Goal: Share content

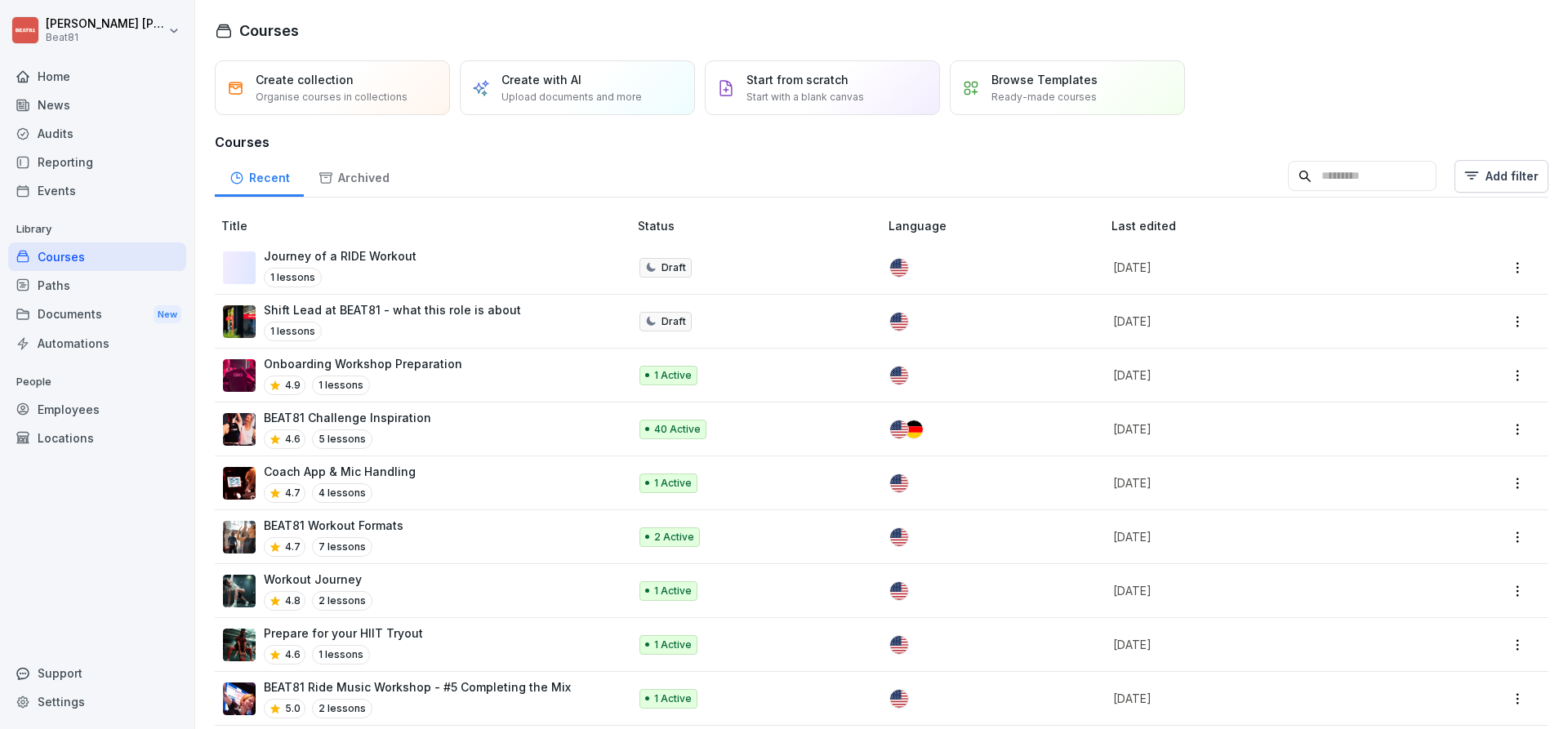
scroll to position [1630, 0]
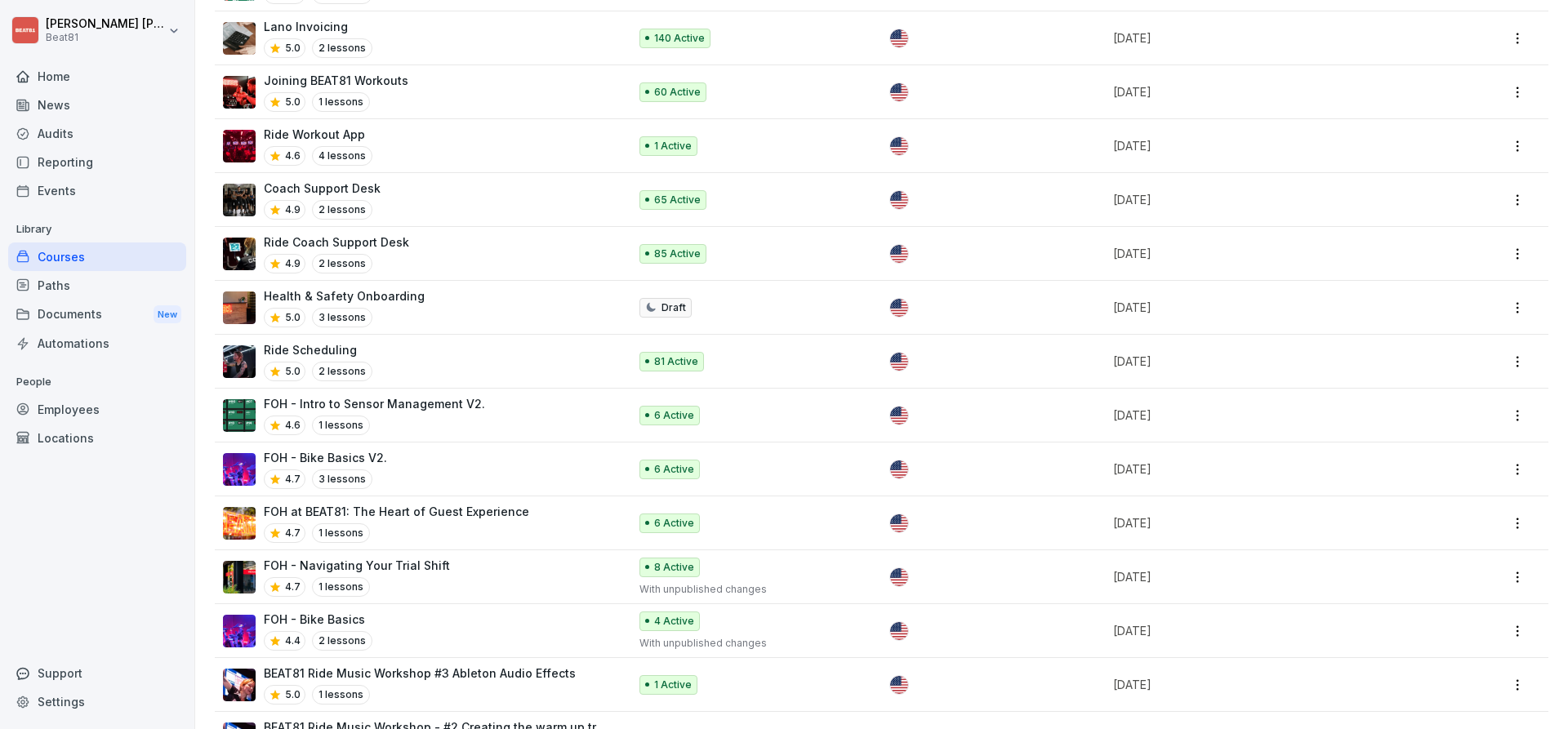
click at [1518, 493] on html "[PERSON_NAME] Beat81 Home News Audits Reporting Events Library Courses Paths Do…" at bounding box center [784, 364] width 1568 height 729
click at [417, 476] on html "Anna Schuster Beat81 Home News Audits Reporting Events Library Courses Paths Do…" at bounding box center [784, 364] width 1568 height 729
click at [414, 503] on p "FOH at BEAT81: The Heart of Guest Experience" at bounding box center [397, 511] width 266 height 17
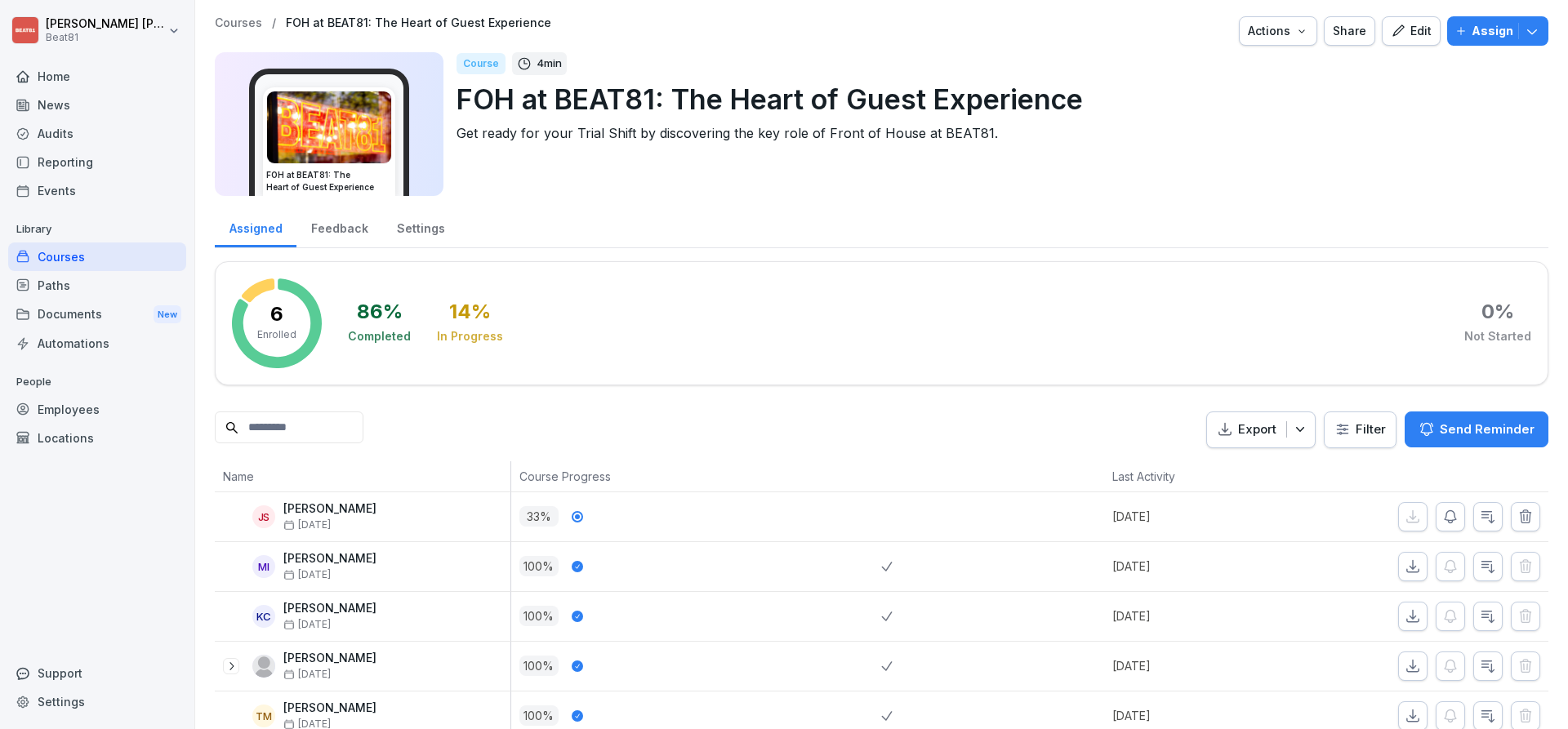
click at [1348, 41] on button "Share" at bounding box center [1350, 31] width 51 height 29
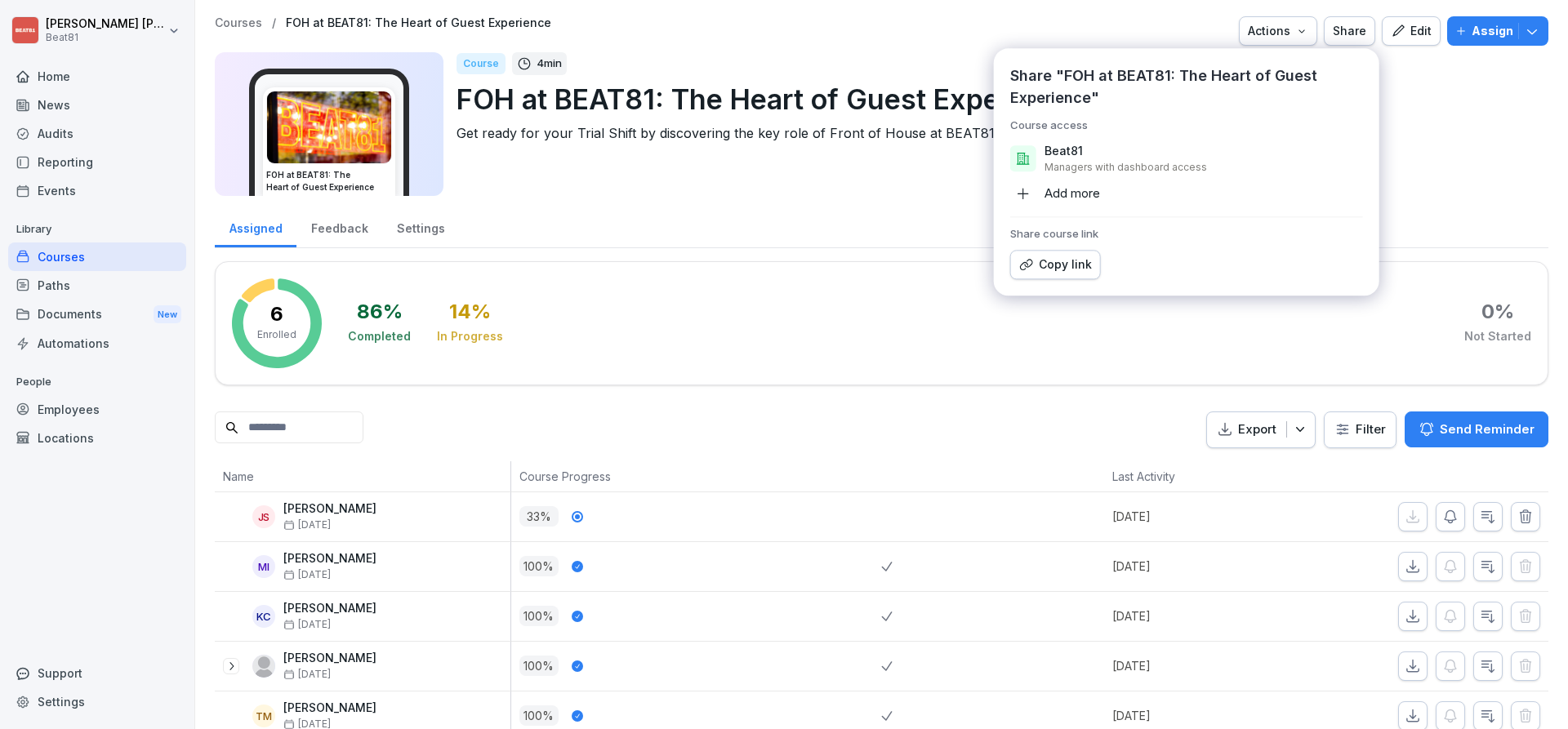
click at [1066, 267] on div "Copy link" at bounding box center [1055, 265] width 72 height 18
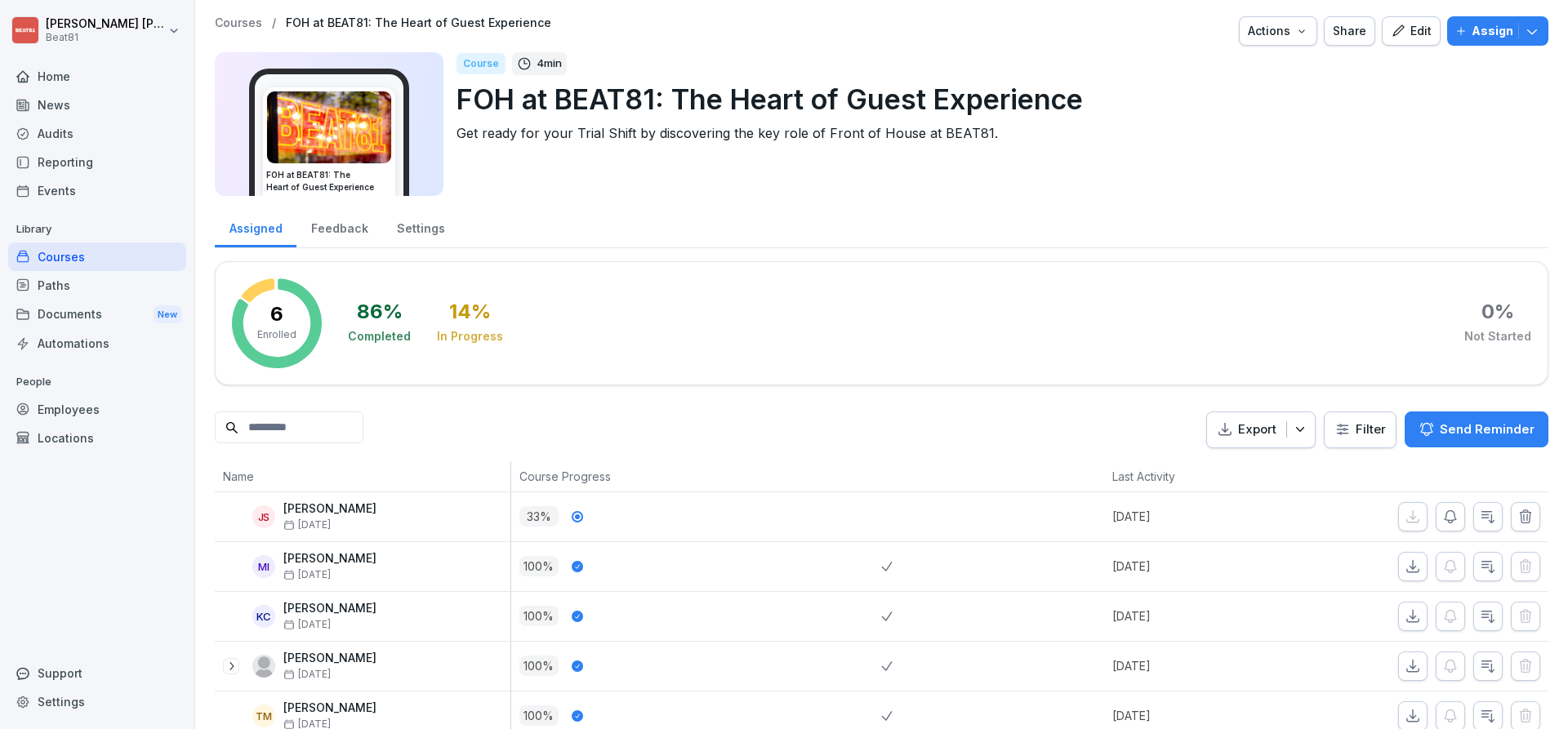
click at [68, 267] on div "Courses" at bounding box center [97, 256] width 178 height 28
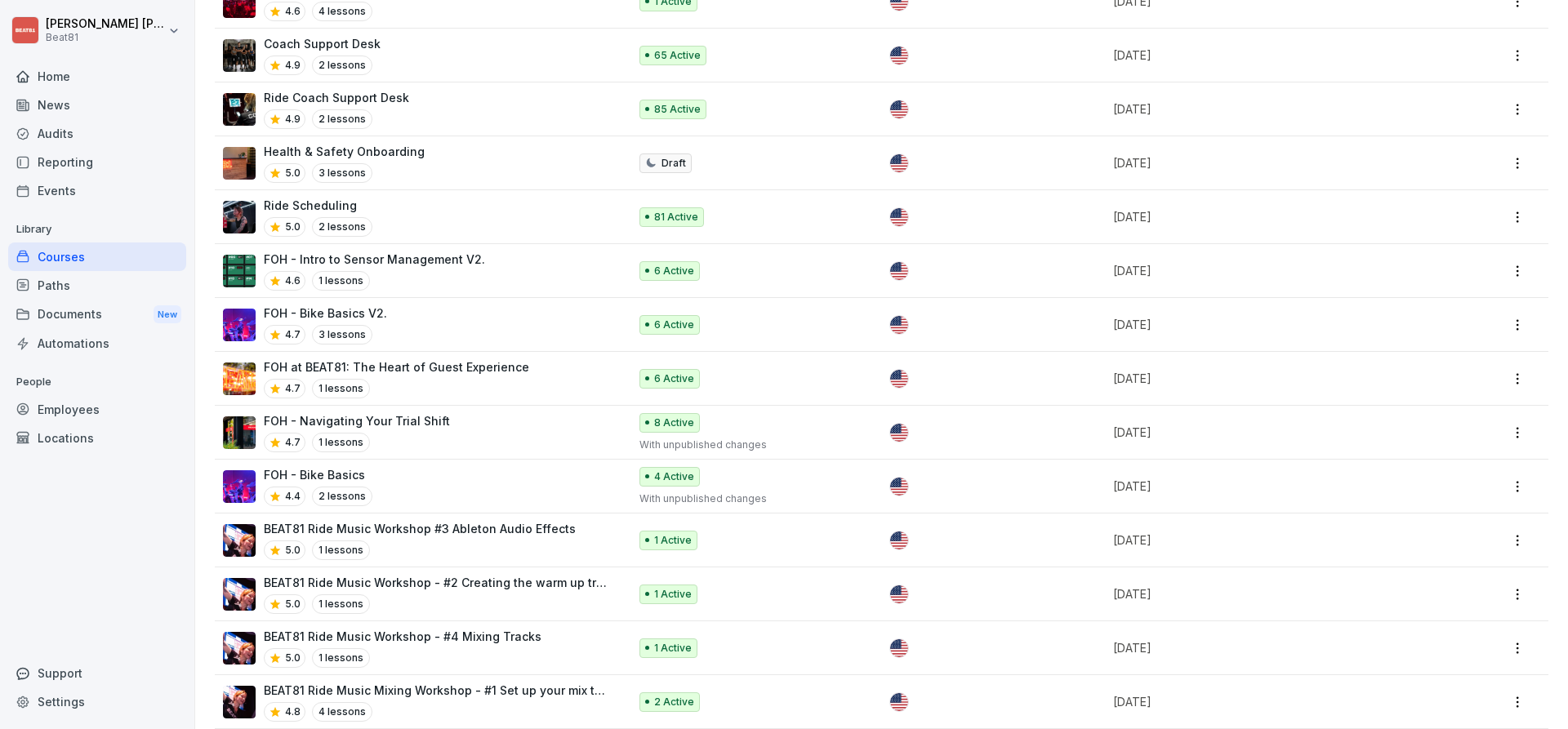
scroll to position [1782, 0]
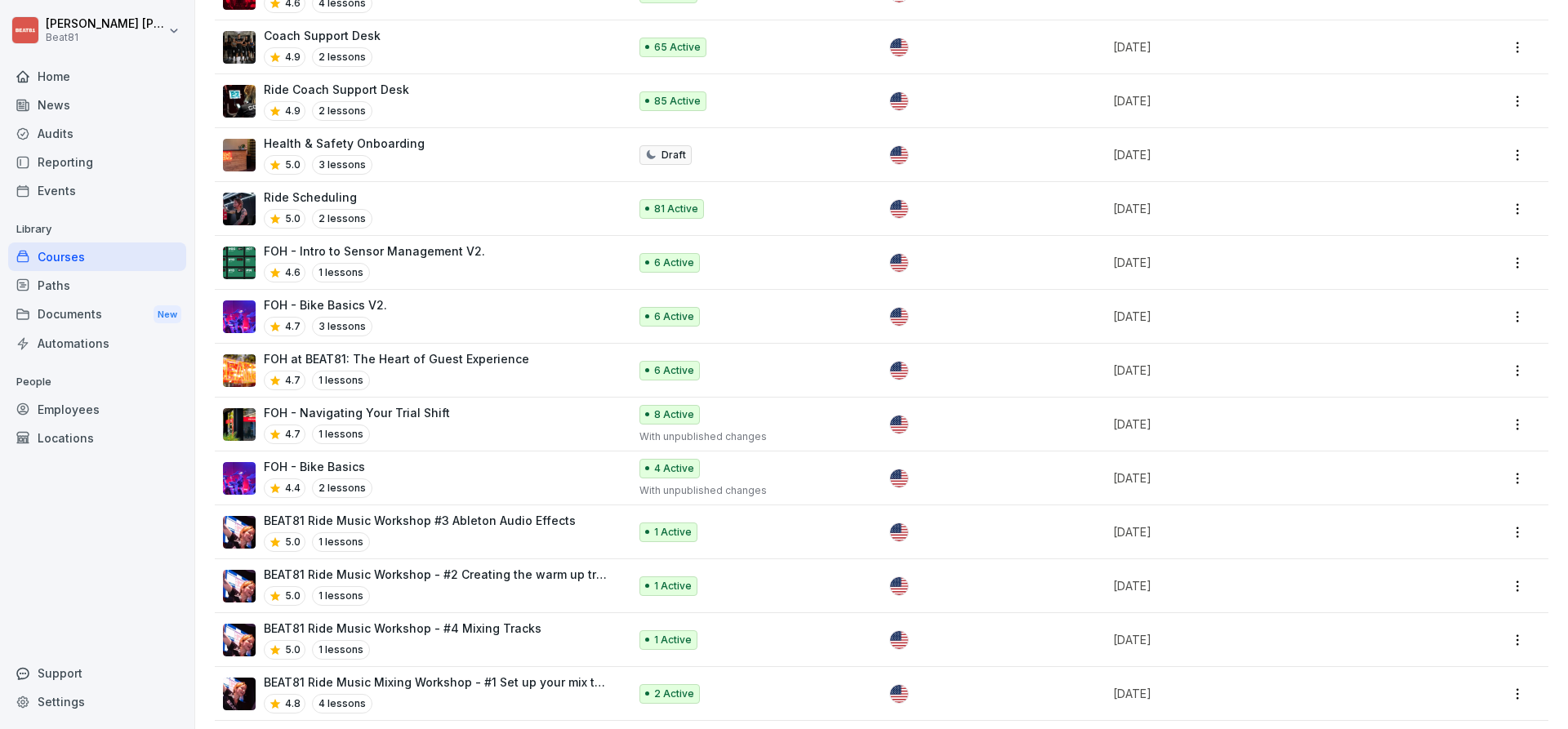
click at [463, 243] on p "FOH - Intro to Sensor Management V2." at bounding box center [375, 251] width 222 height 17
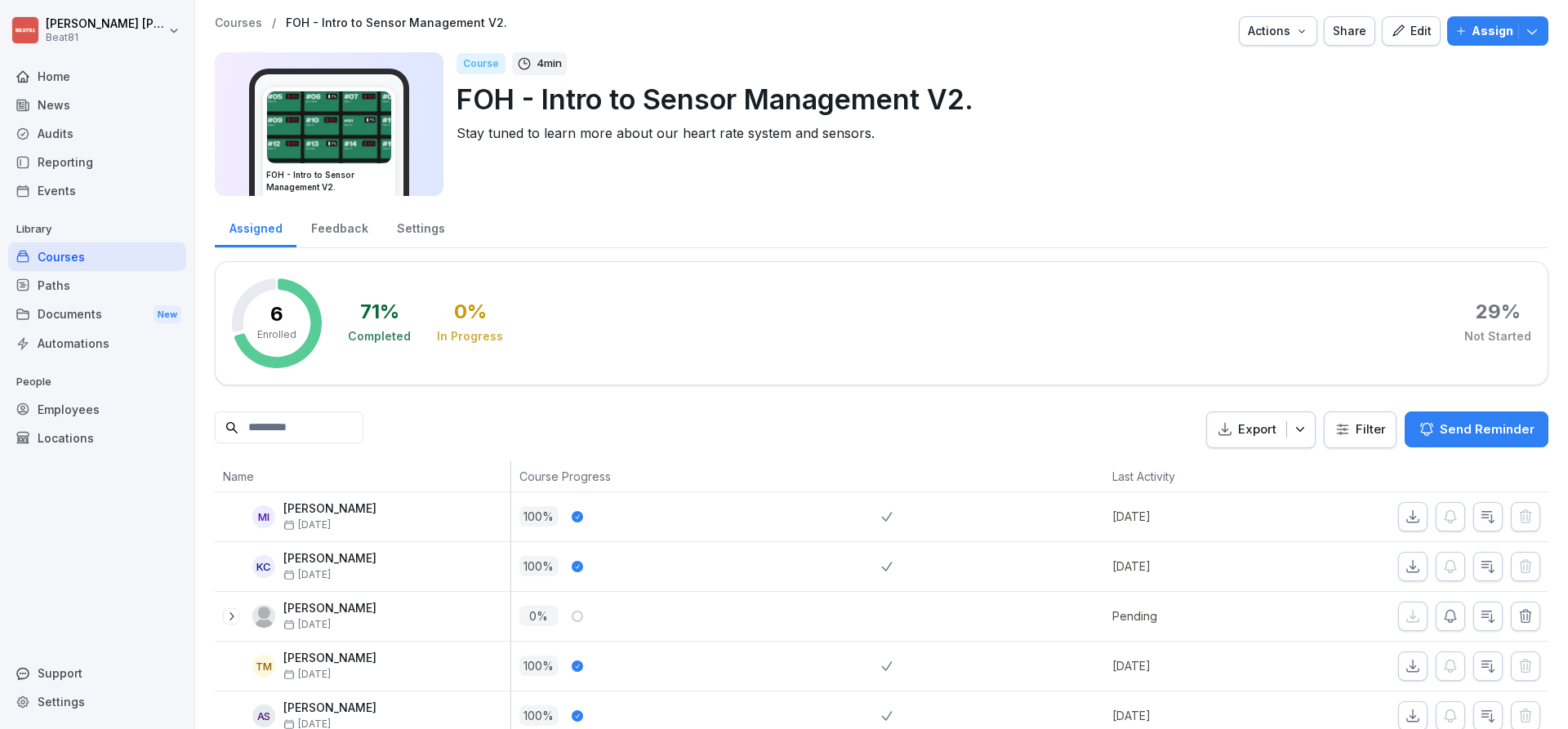
click at [1352, 41] on button "Share" at bounding box center [1350, 31] width 51 height 29
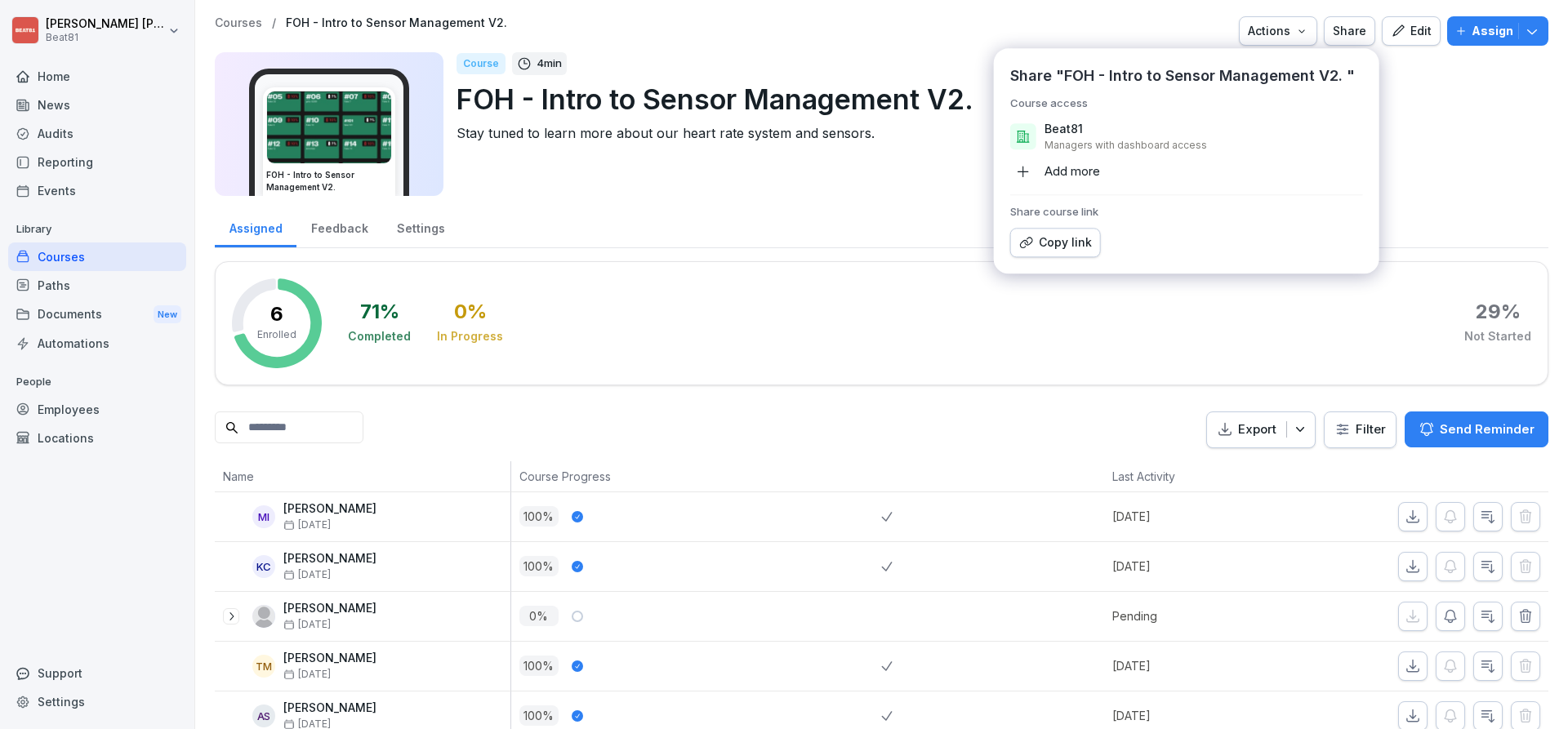
click at [1054, 252] on button "Copy link" at bounding box center [1055, 243] width 91 height 29
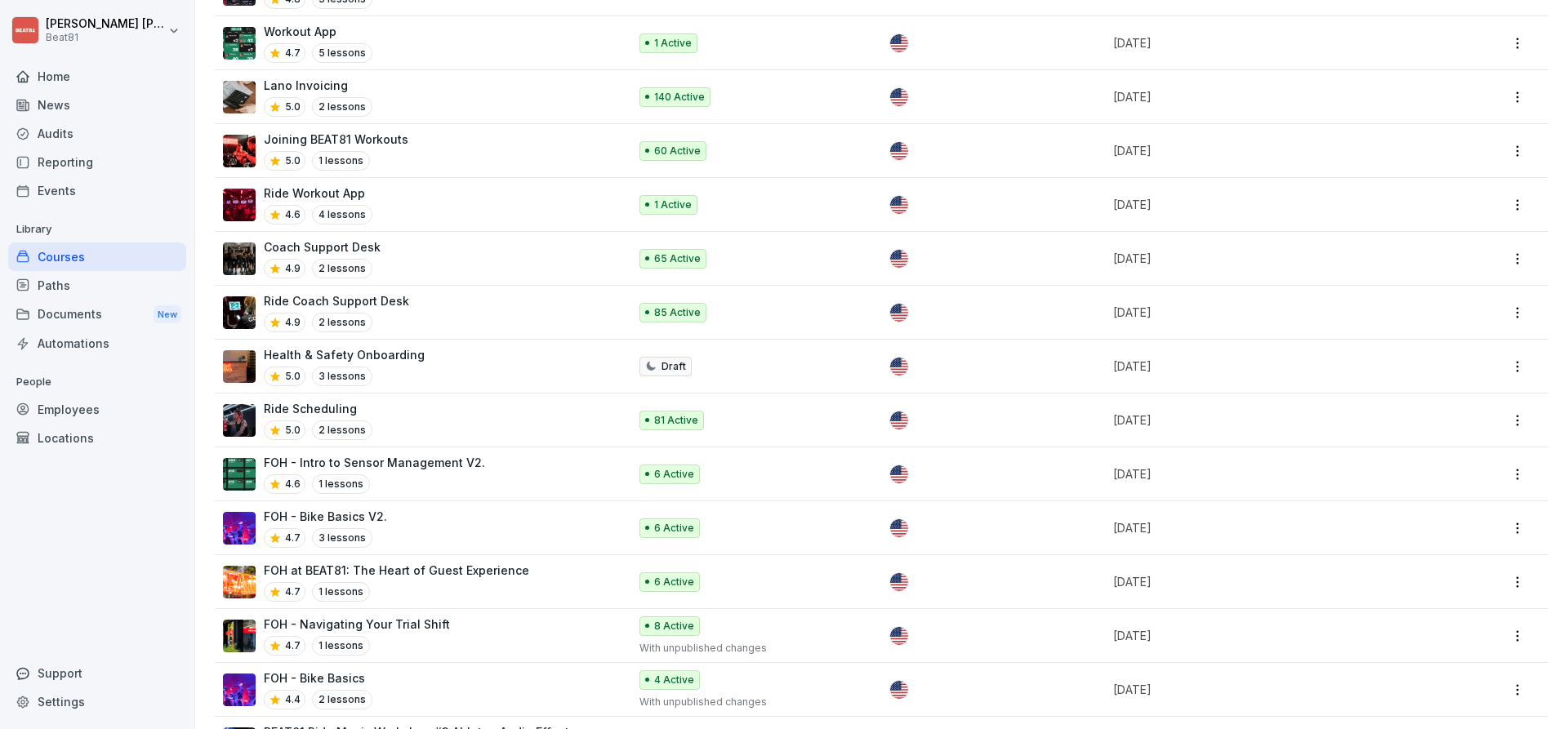
scroll to position [1573, 0]
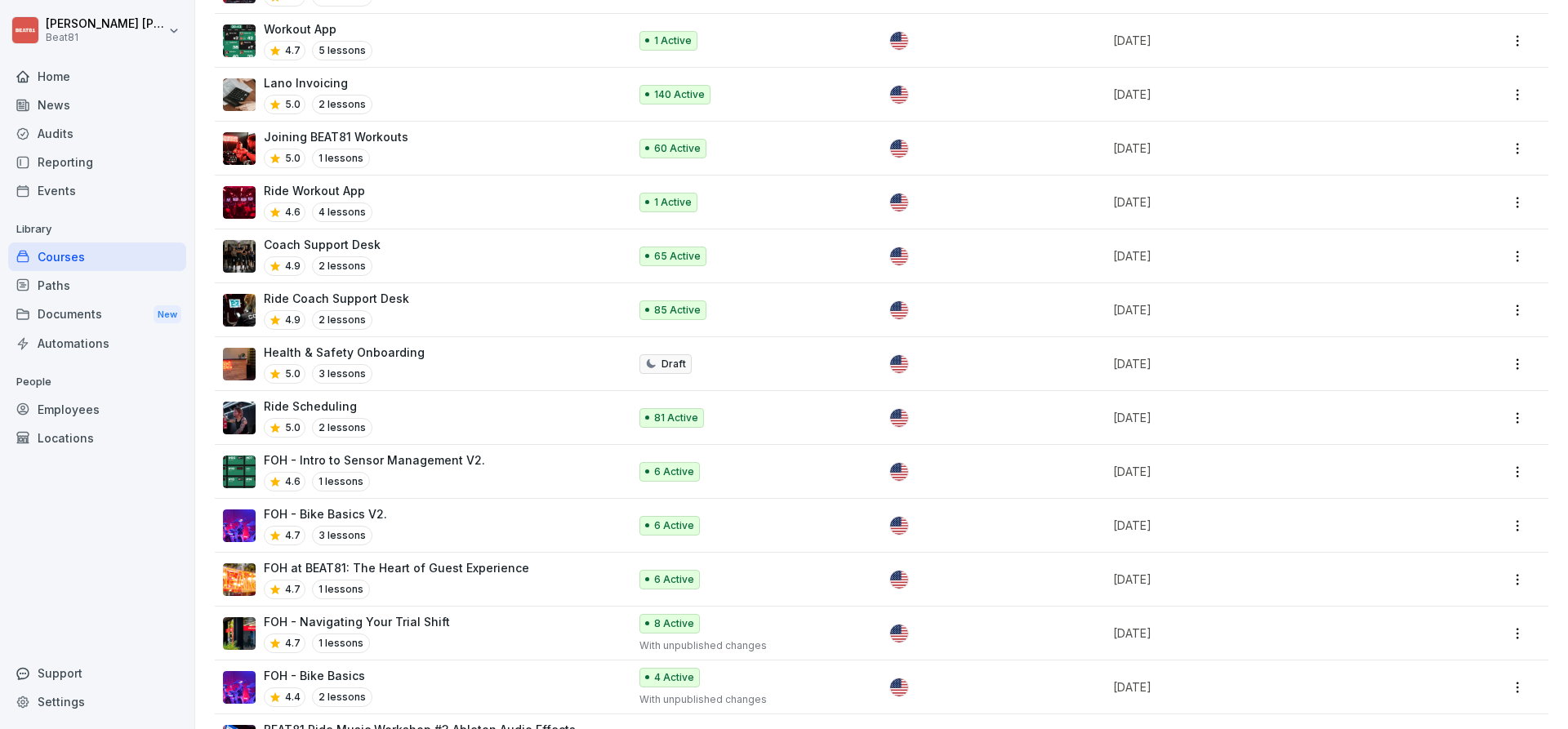
click at [356, 506] on p "FOH - Bike Basics V2." at bounding box center [325, 514] width 124 height 17
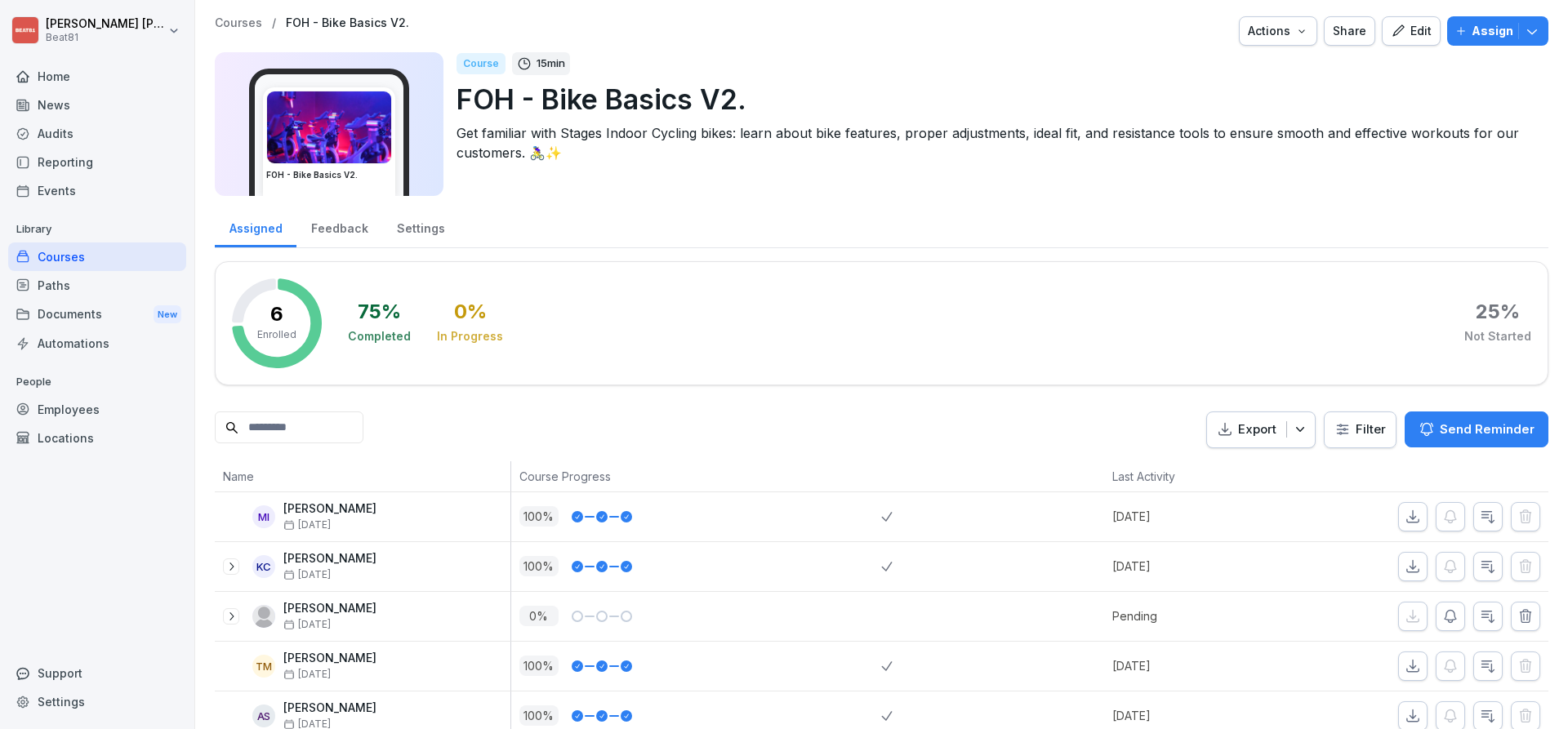
click at [1351, 22] on div "Share" at bounding box center [1350, 31] width 34 height 18
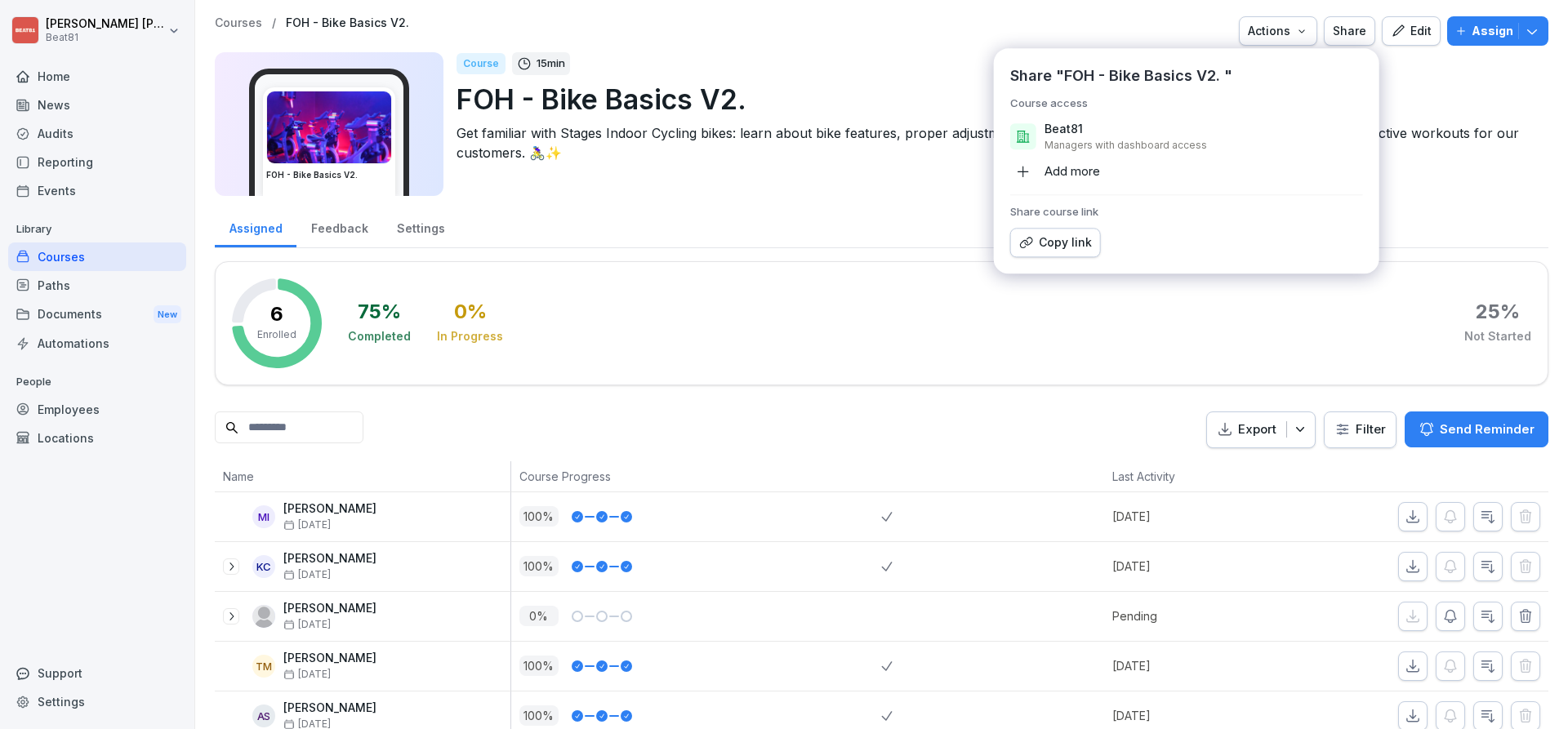
click at [1080, 242] on div "Copy link" at bounding box center [1055, 243] width 72 height 18
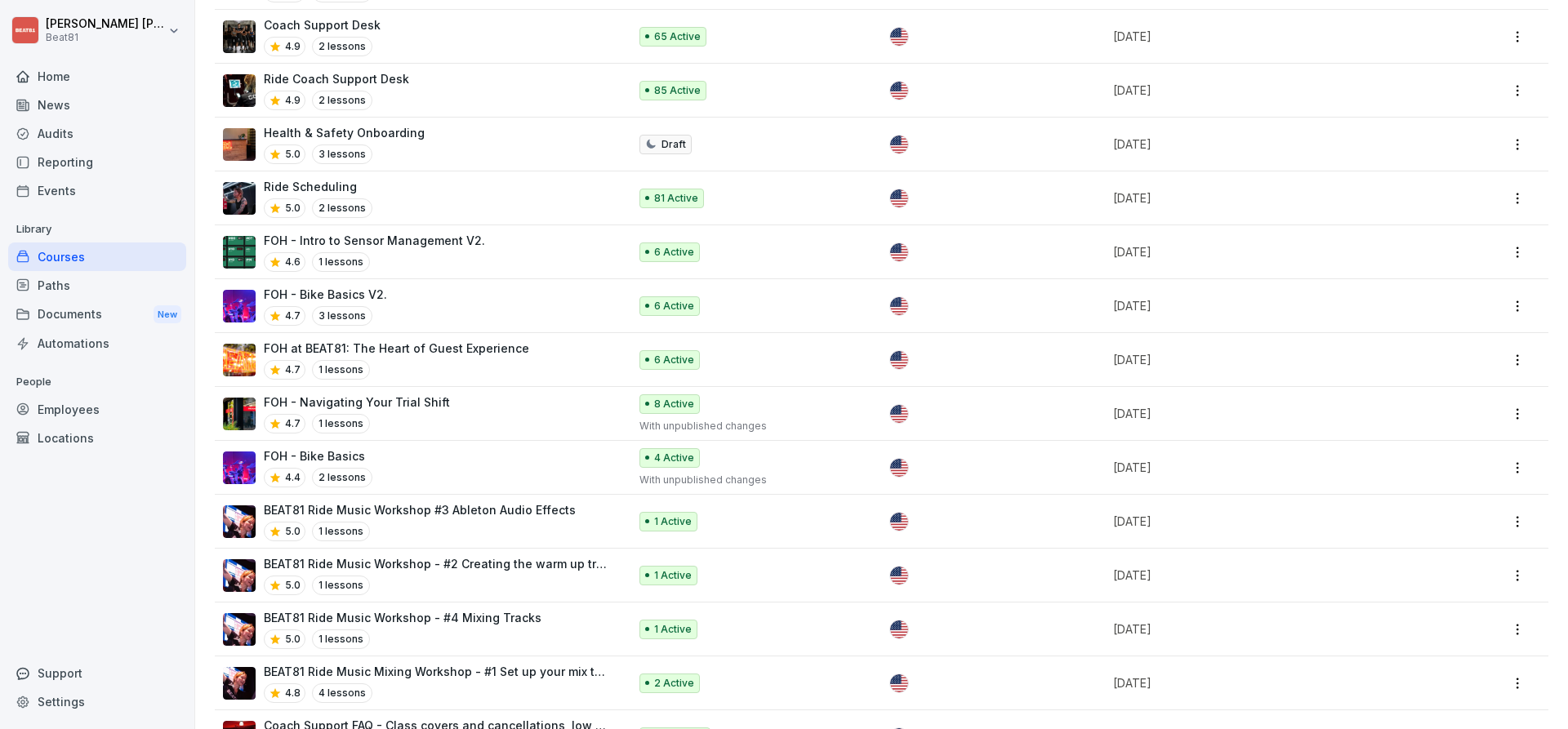
scroll to position [1781, 0]
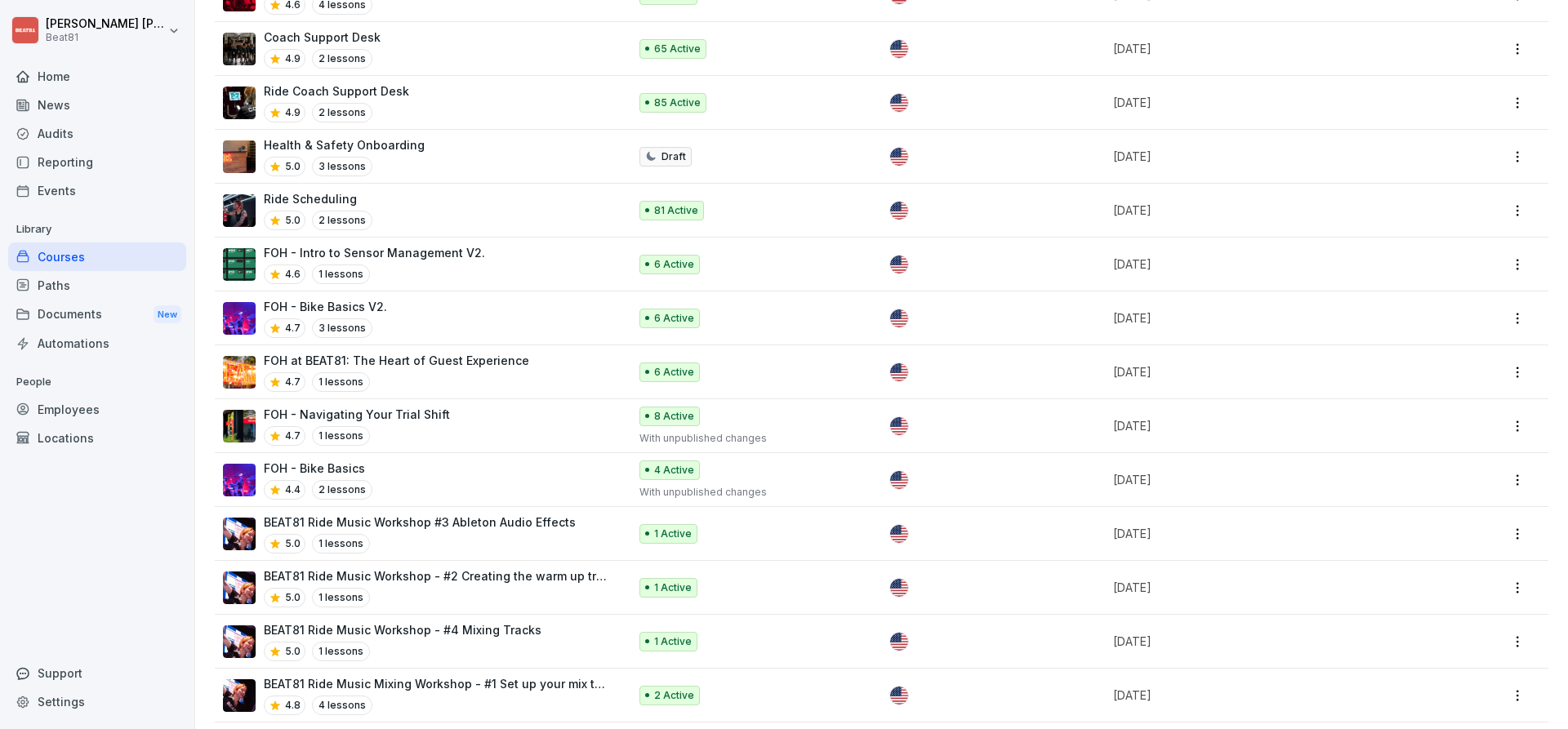
click at [374, 406] on p "FOH - Navigating Your Trial Shift" at bounding box center [356, 414] width 186 height 17
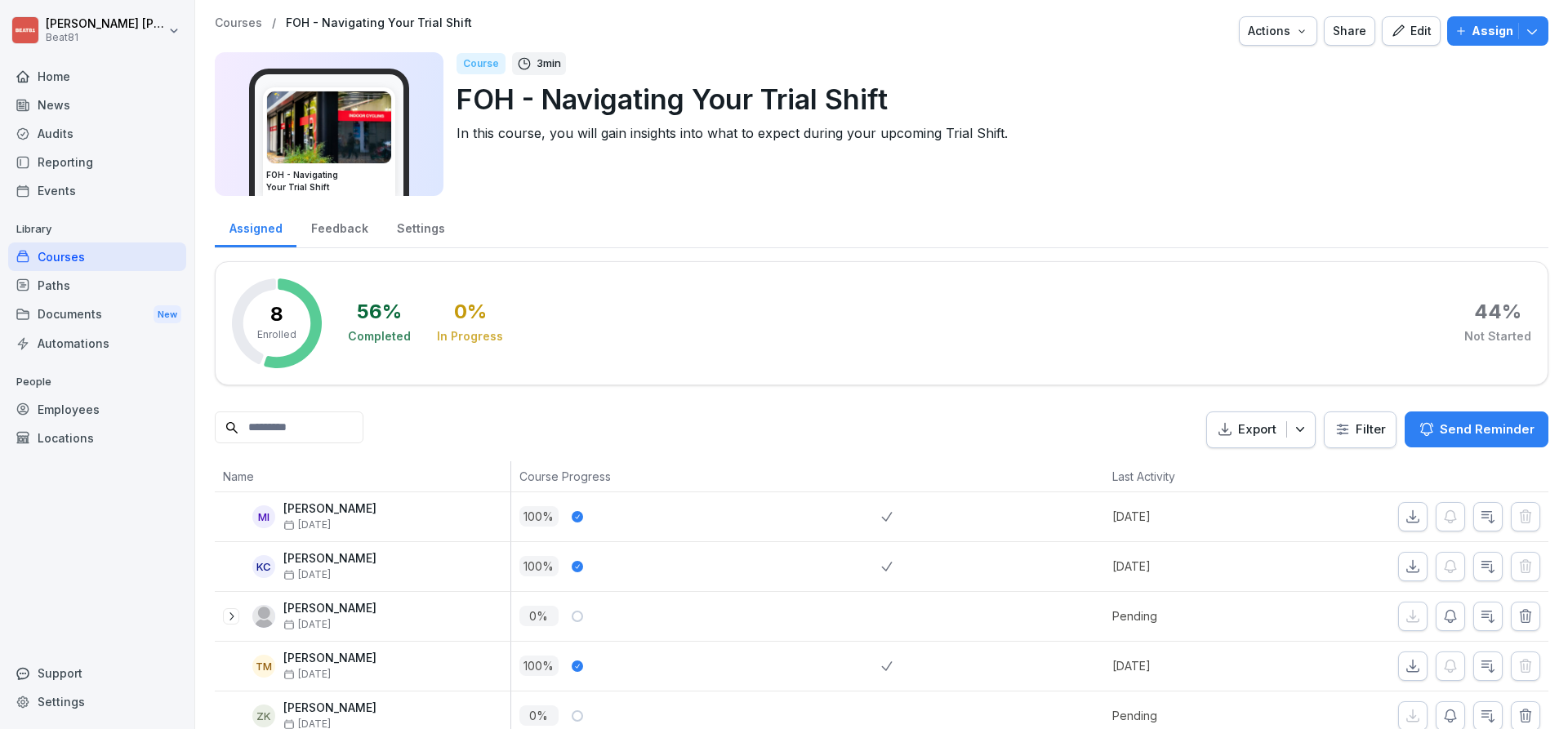
click at [1373, 41] on button "Share" at bounding box center [1350, 31] width 51 height 29
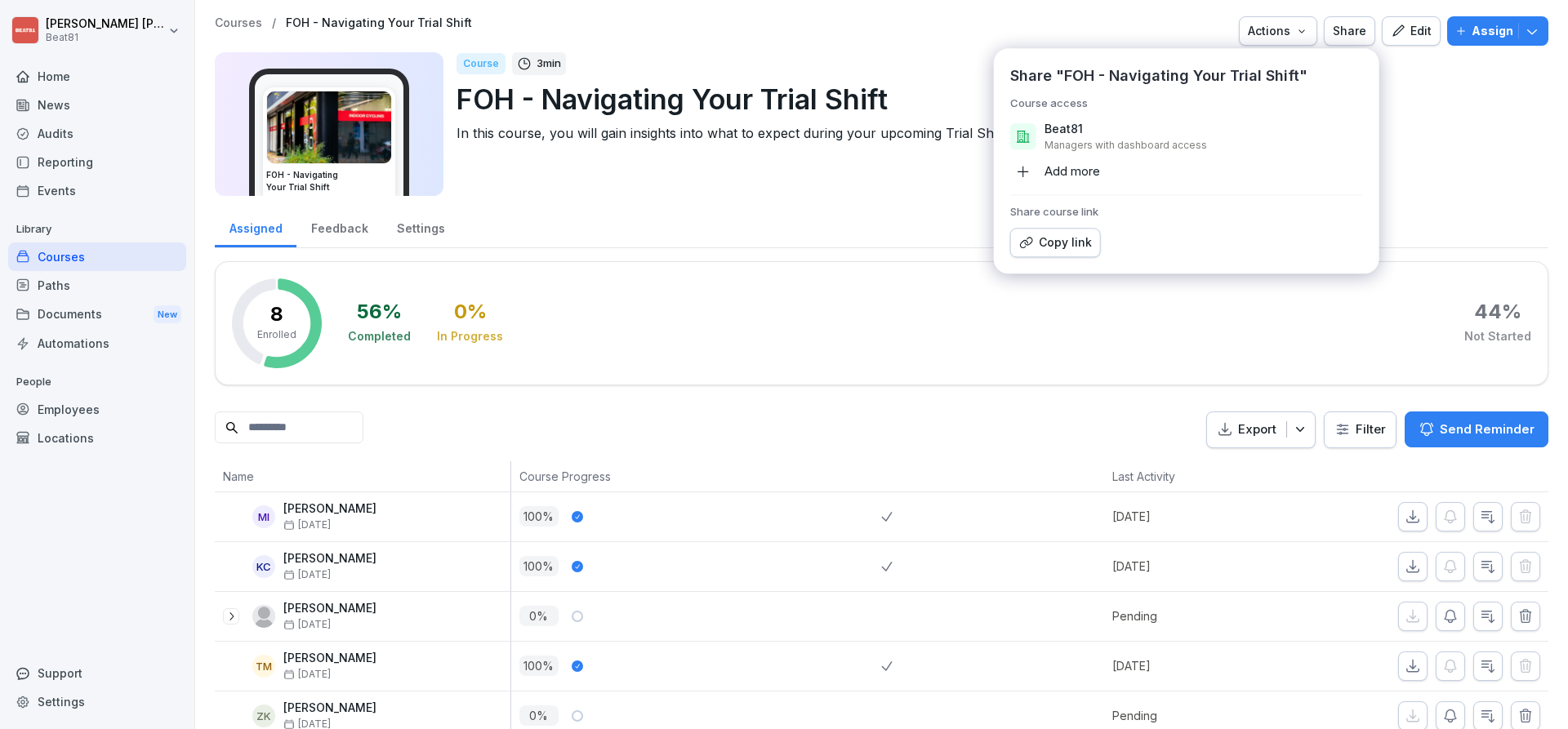
click at [1065, 240] on div "Copy link" at bounding box center [1055, 243] width 72 height 18
